Goal: Obtain resource: Download file/media

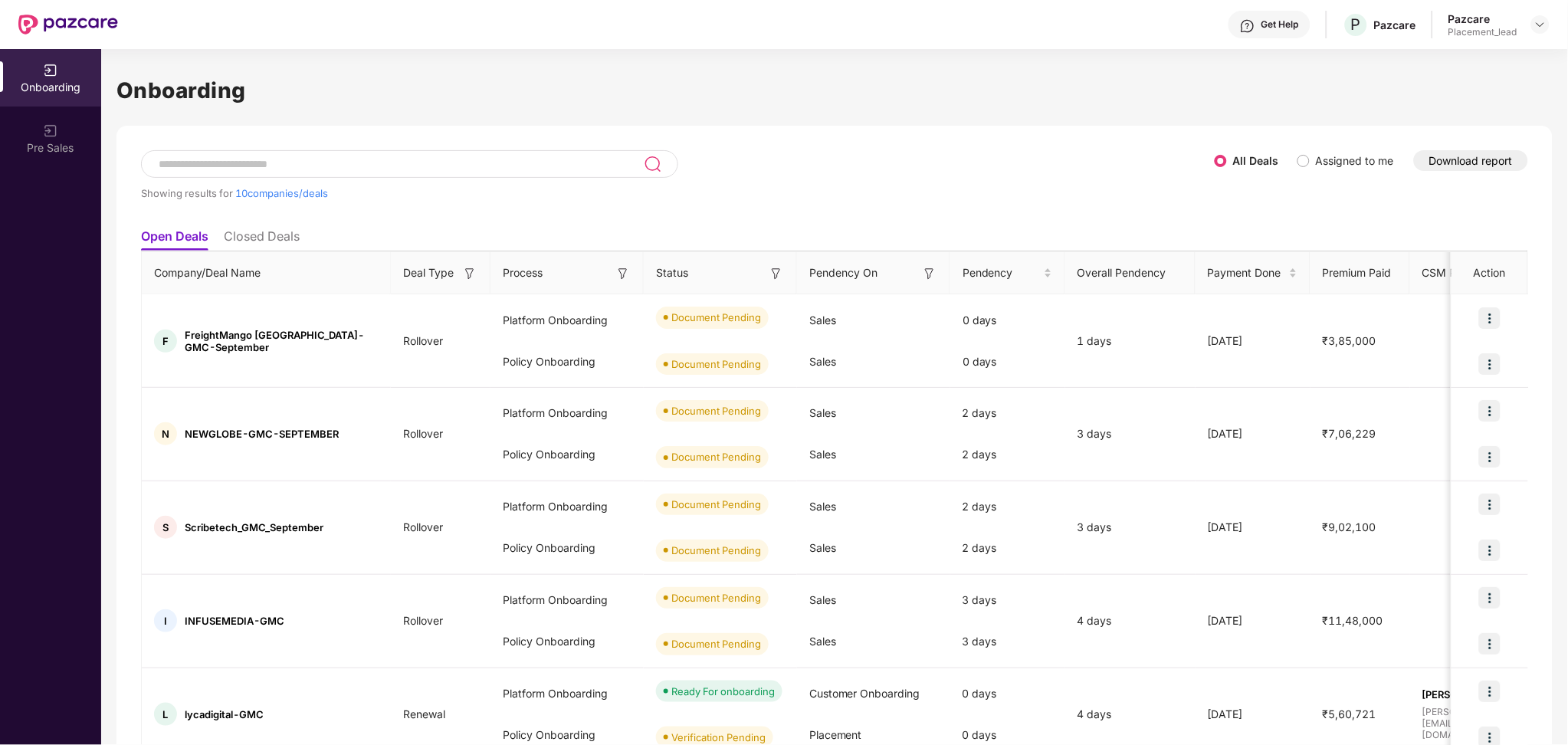
click at [1438, 156] on button "Download report" at bounding box center [1470, 160] width 114 height 21
